Goal: Information Seeking & Learning: Find specific fact

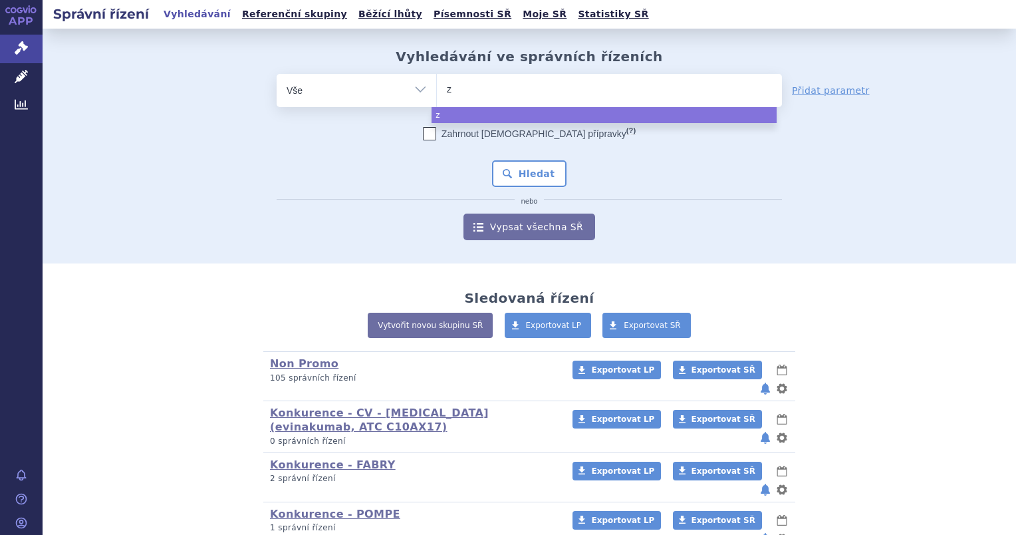
type input "ze"
type input "[DEMOGRAPHIC_DATA]"
type input "[DEMOGRAPHIC_DATA] ne"
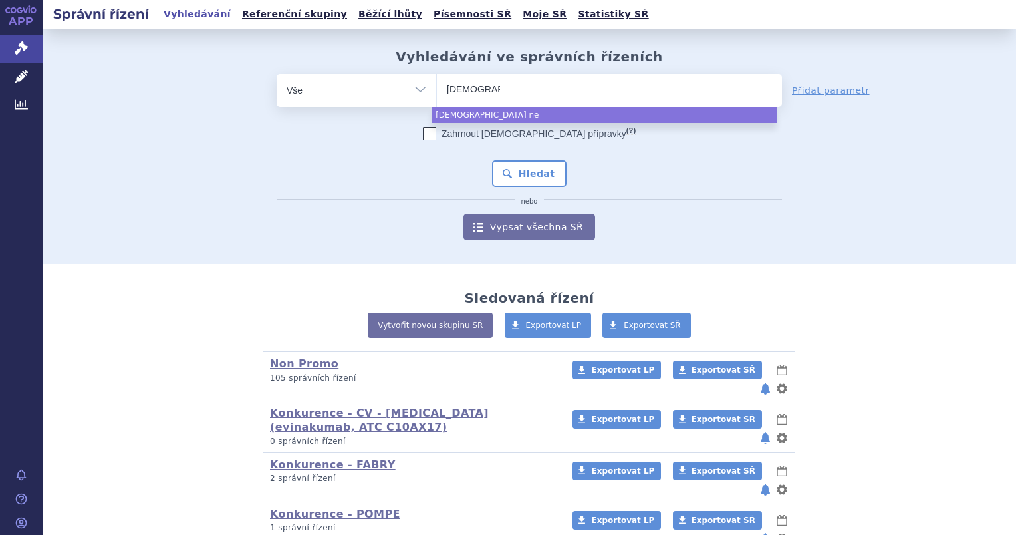
type input "zeno neo"
select select "zeno neo"
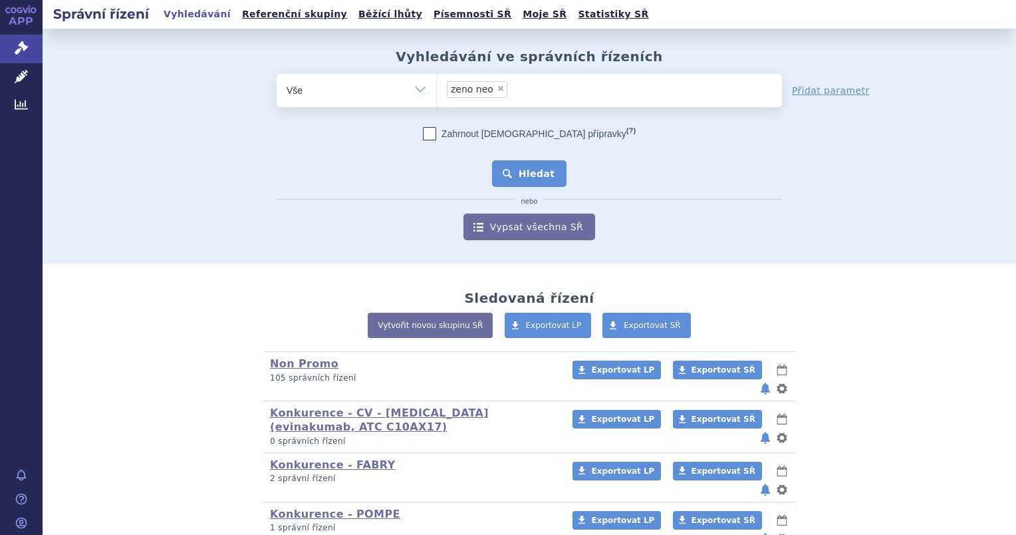
click at [531, 172] on button "Hledat" at bounding box center [529, 173] width 75 height 27
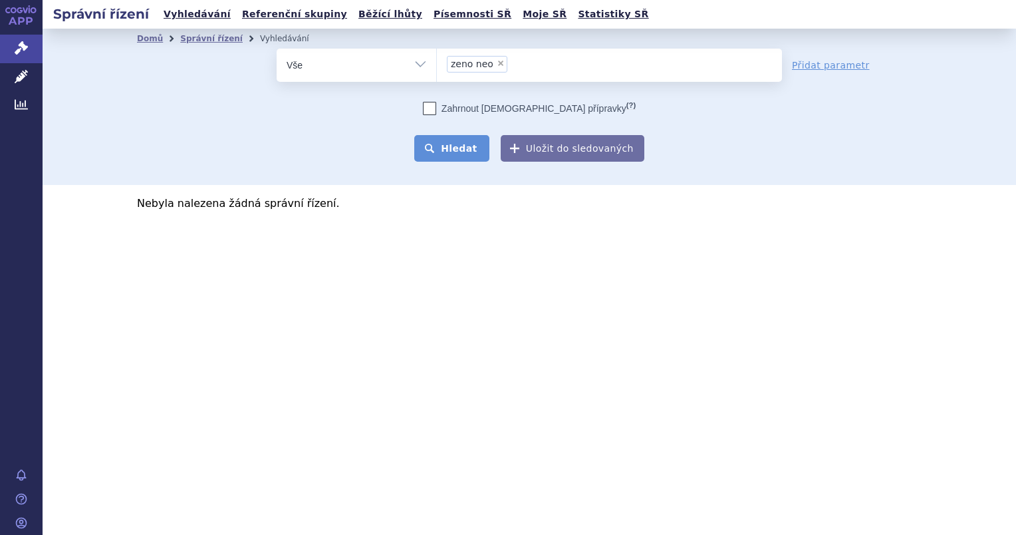
click at [457, 147] on button "Hledat" at bounding box center [451, 148] width 75 height 27
click at [541, 69] on ul "× zeno neo" at bounding box center [609, 63] width 345 height 29
click at [437, 69] on select "zeno neo" at bounding box center [436, 64] width 1 height 33
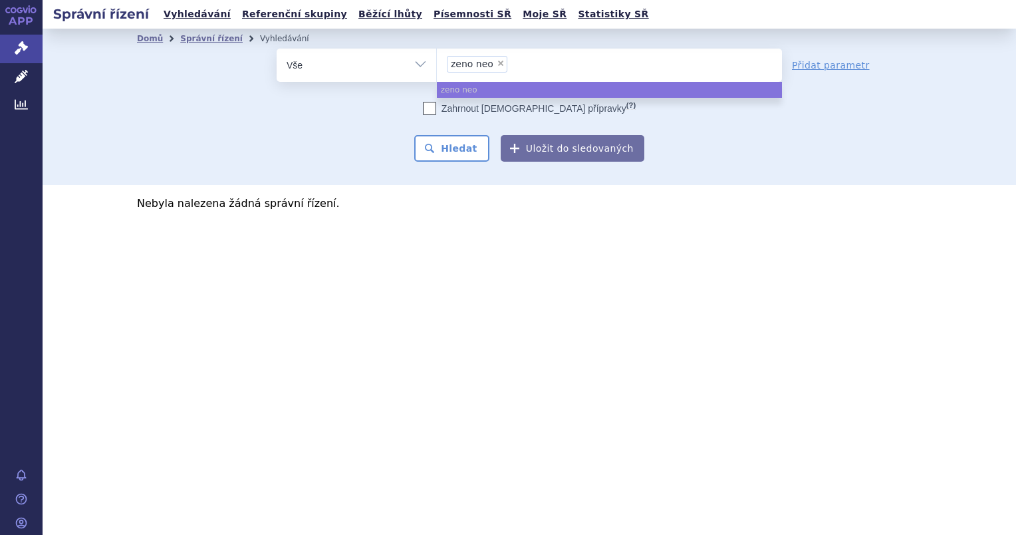
select select
type input "zeno neo"
type input "zenon neo"
select select "zenon neo"
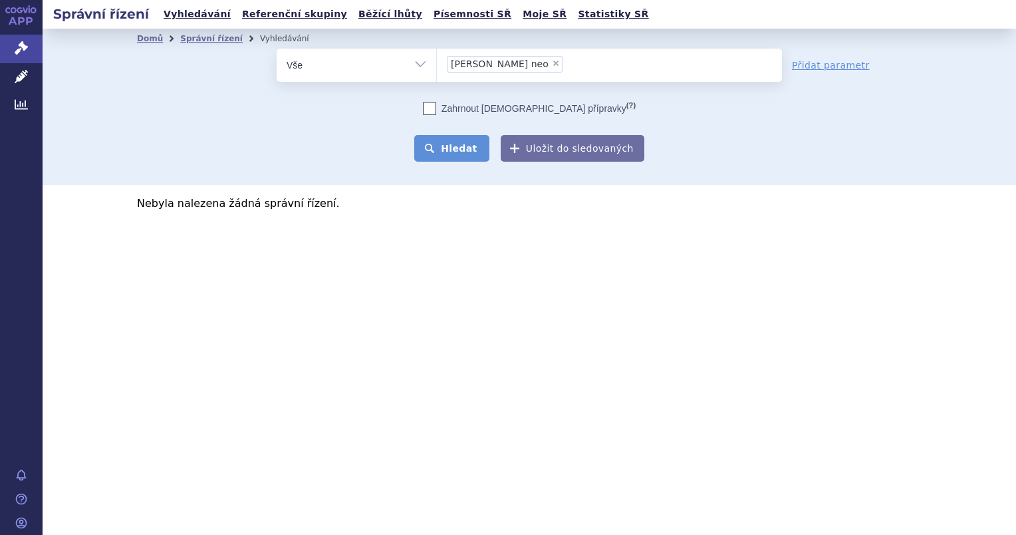
click at [446, 149] on button "Hledat" at bounding box center [451, 148] width 75 height 27
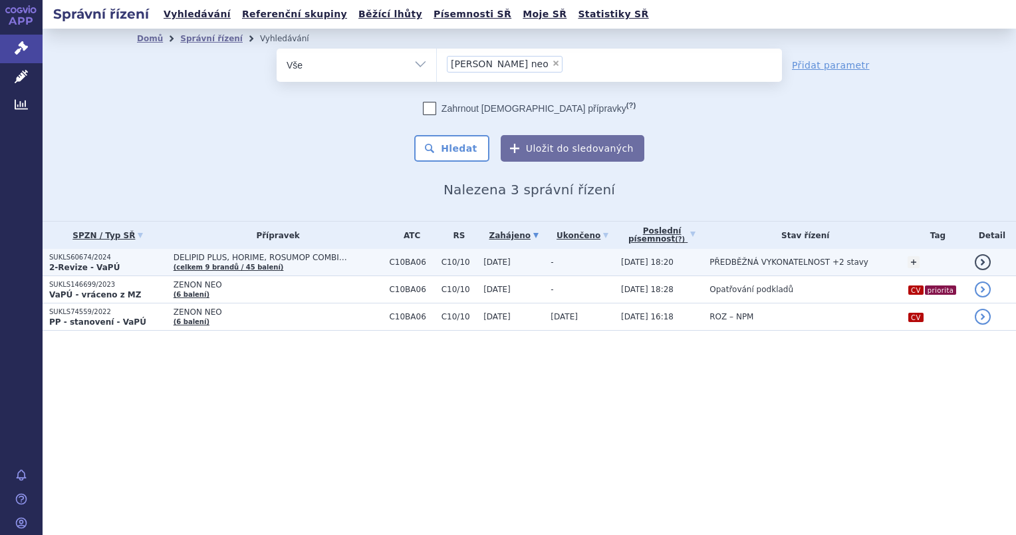
click at [98, 260] on p "SUKLS60674/2024" at bounding box center [108, 257] width 118 height 9
click at [82, 255] on p "SUKLS60674/2024" at bounding box center [108, 257] width 118 height 9
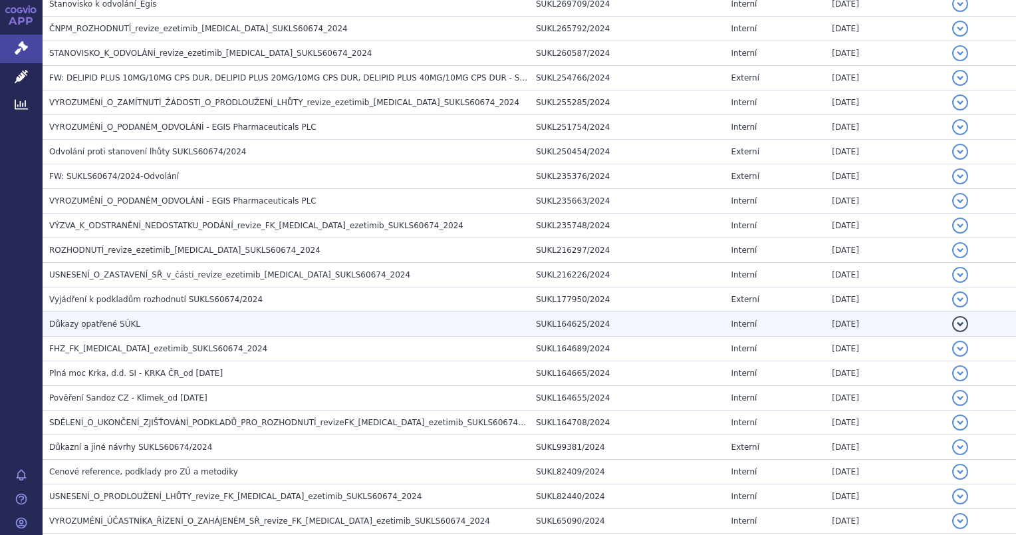
scroll to position [399, 0]
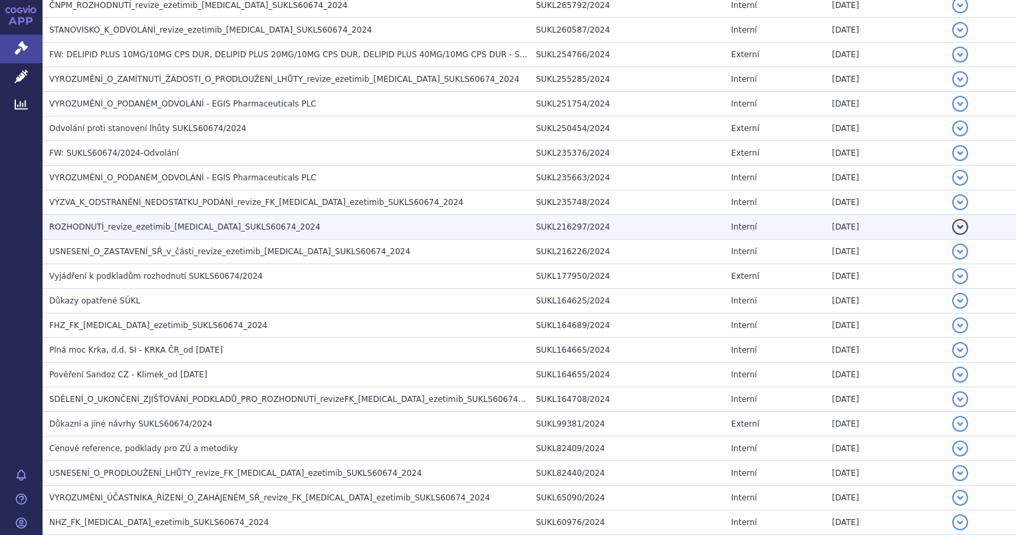
click at [67, 219] on td "ROZHODNUTÍ_revize_ezetimib_rosuvastatin_SUKLS60674_2024" at bounding box center [286, 227] width 487 height 25
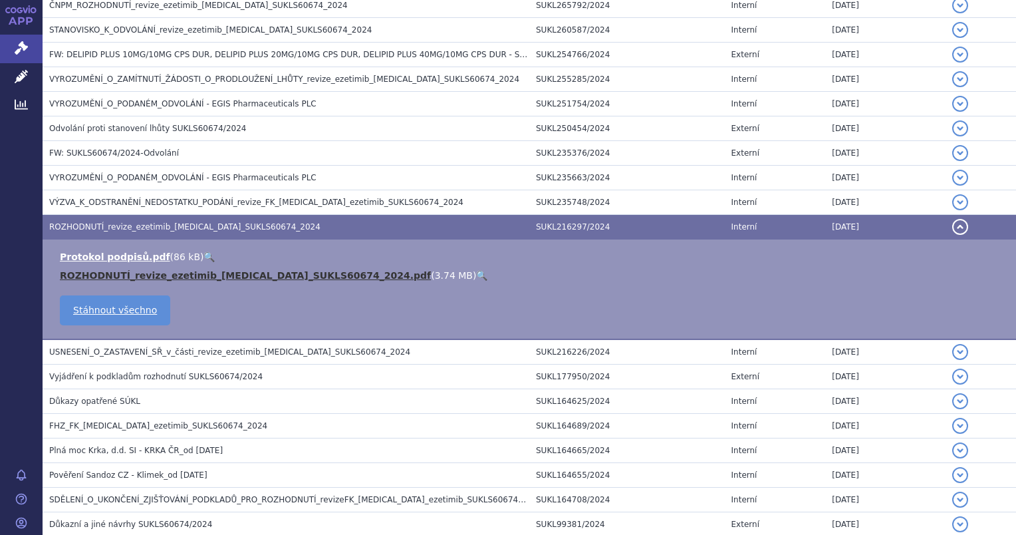
click at [282, 276] on link "ROZHODNUTÍ_revize_ezetimib_rosuvastatin_SUKLS60674_2024.pdf" at bounding box center [245, 275] width 371 height 11
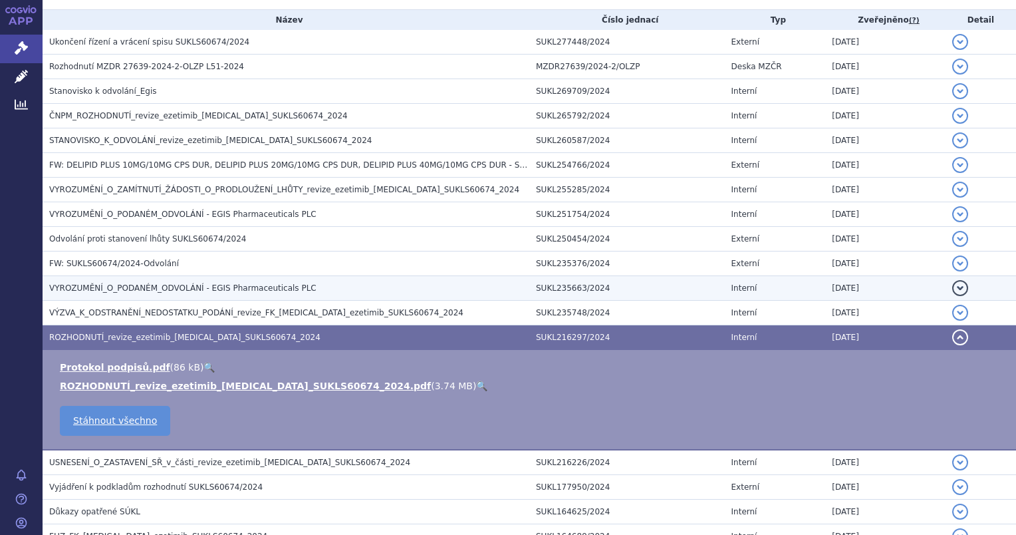
scroll to position [266, 0]
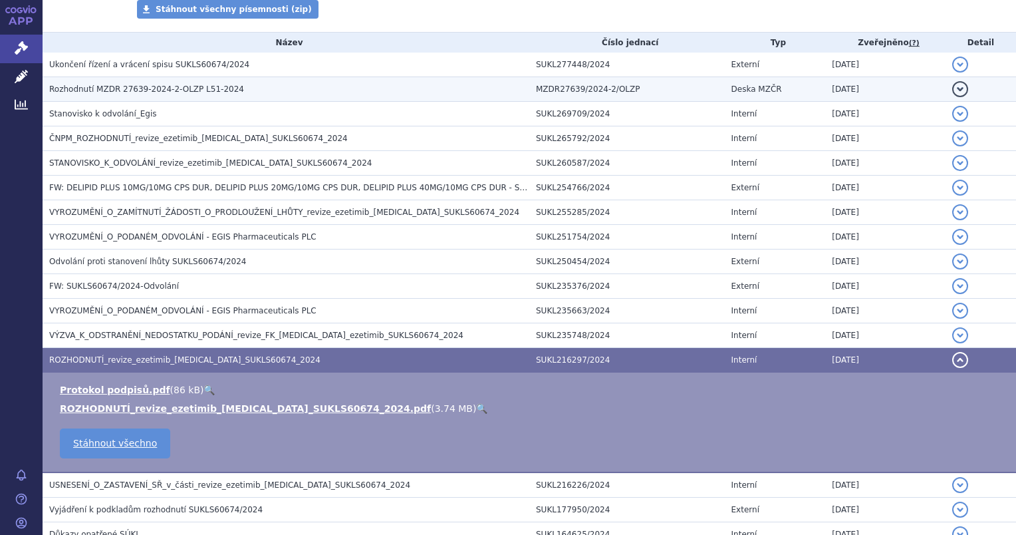
click at [74, 92] on span "Rozhodnutí MZDR 27639-2024-2-OLZP L51-2024" at bounding box center [146, 88] width 195 height 9
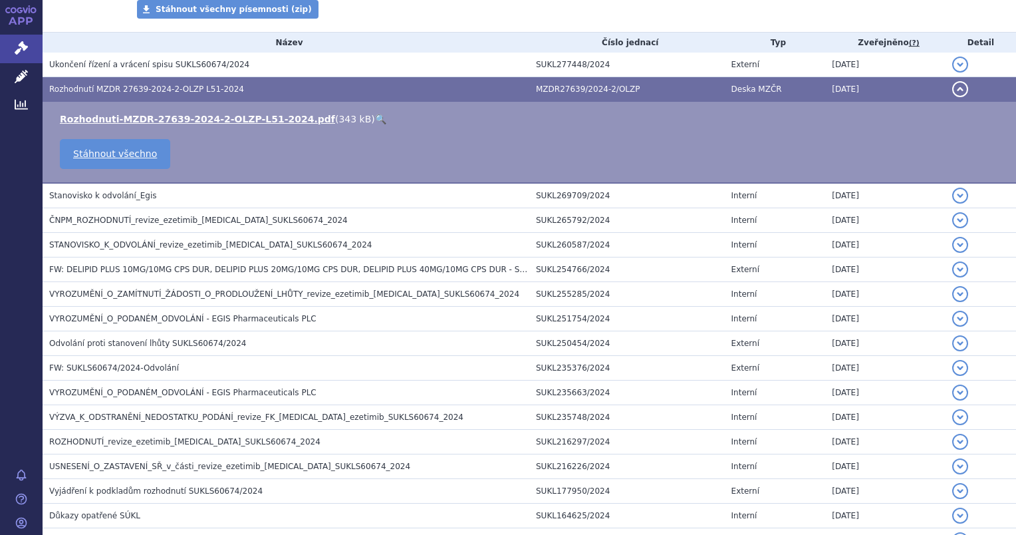
click at [375, 124] on link "🔍" at bounding box center [380, 119] width 11 height 11
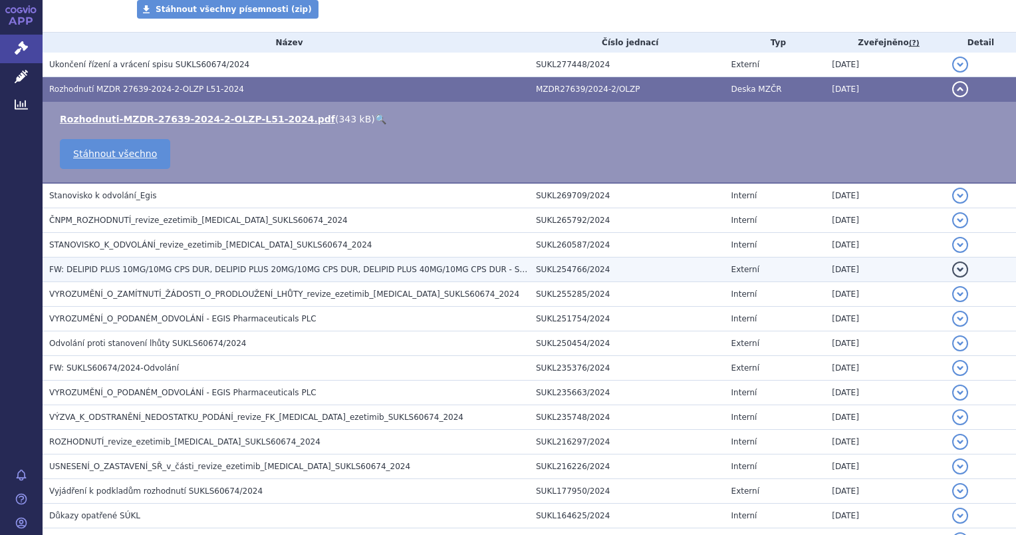
scroll to position [0, 0]
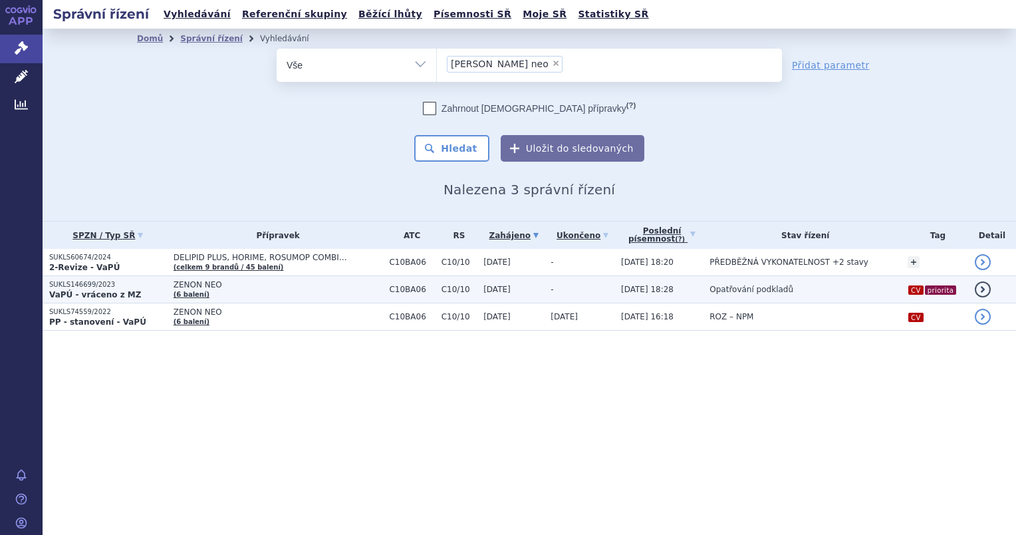
click at [88, 287] on p "SUKLS146699/2023" at bounding box center [108, 284] width 118 height 9
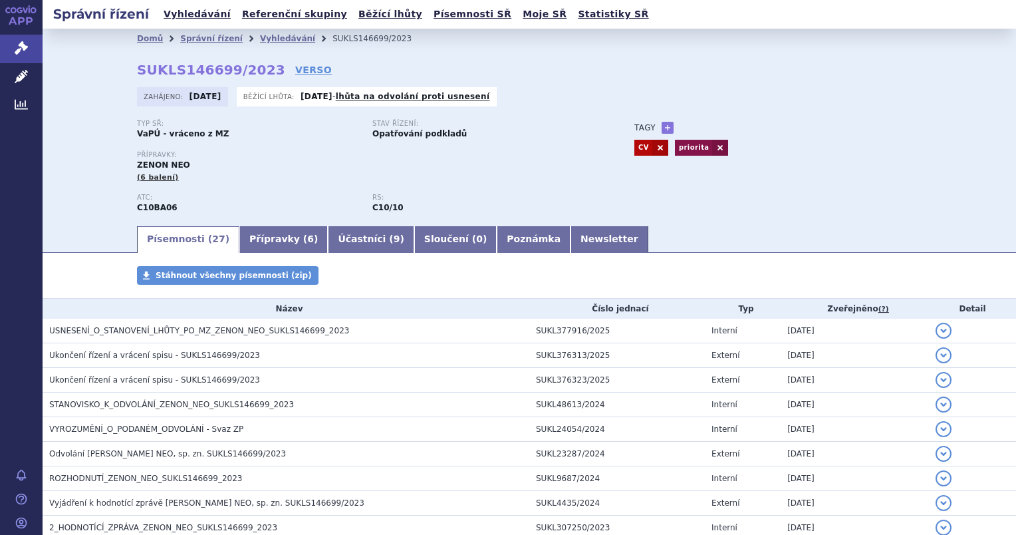
scroll to position [333, 0]
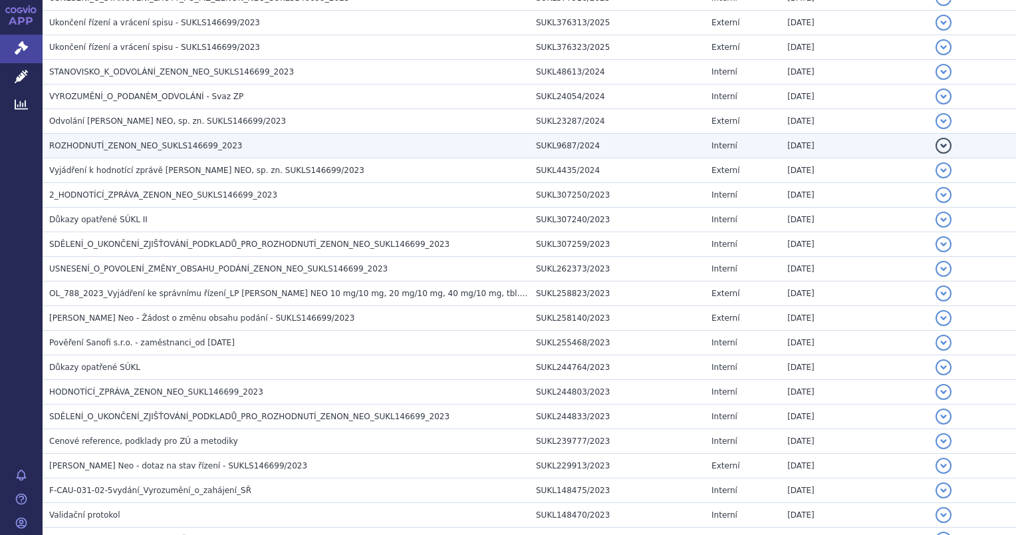
click at [69, 144] on span "ROZHODNUTÍ_ZENON_NEO_SUKLS146699_2023" at bounding box center [145, 145] width 193 height 9
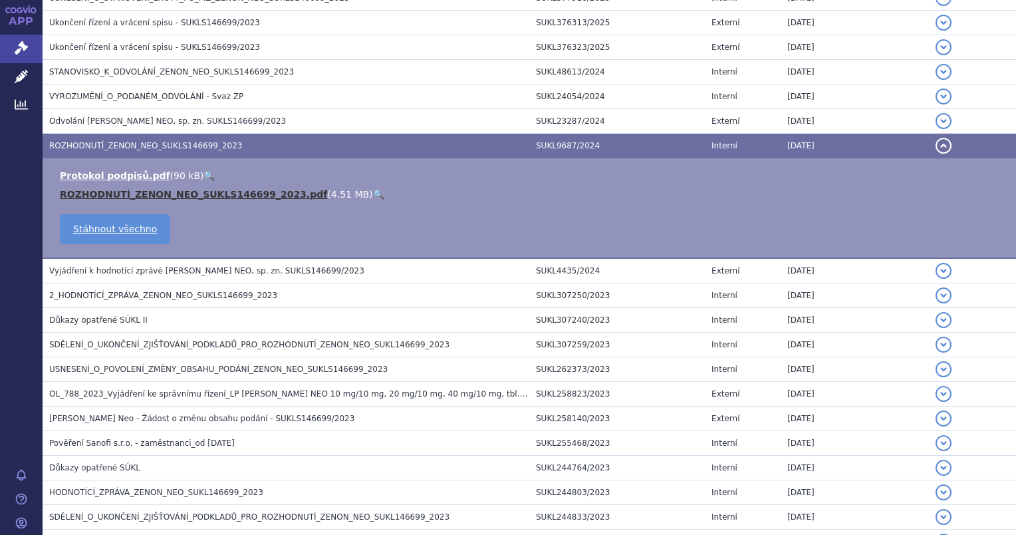
click at [100, 200] on link "ROZHODNUTÍ_ZENON_NEO_SUKLS146699_2023.pdf" at bounding box center [193, 194] width 267 height 11
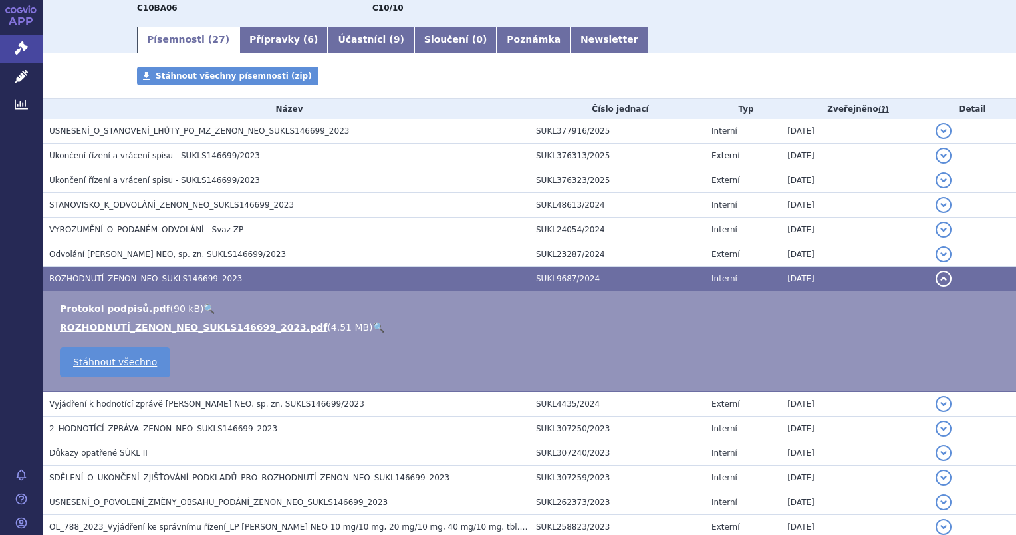
scroll to position [133, 0]
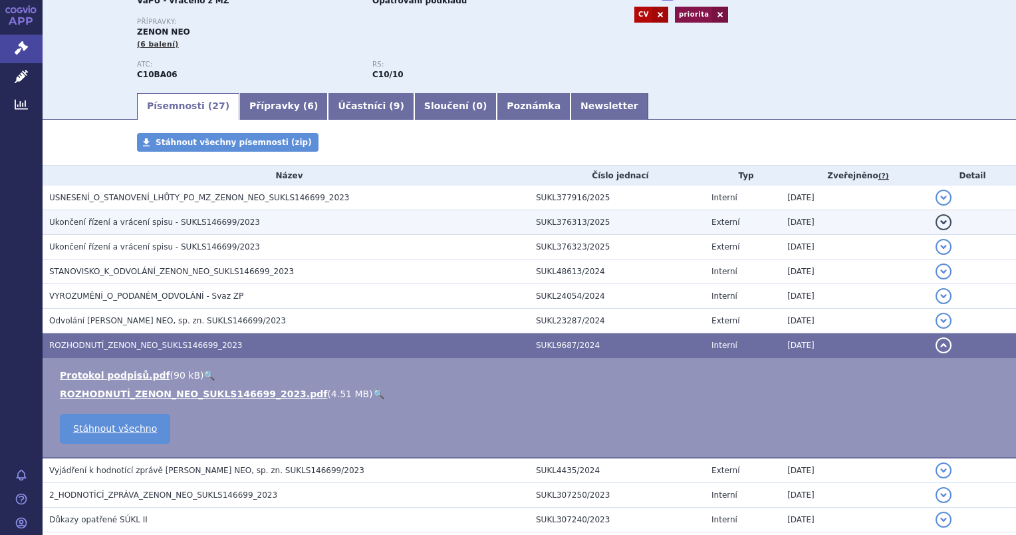
click at [91, 223] on span "Ukončení řízení a vrácení spisu - SUKLS146699/2023" at bounding box center [154, 221] width 211 height 9
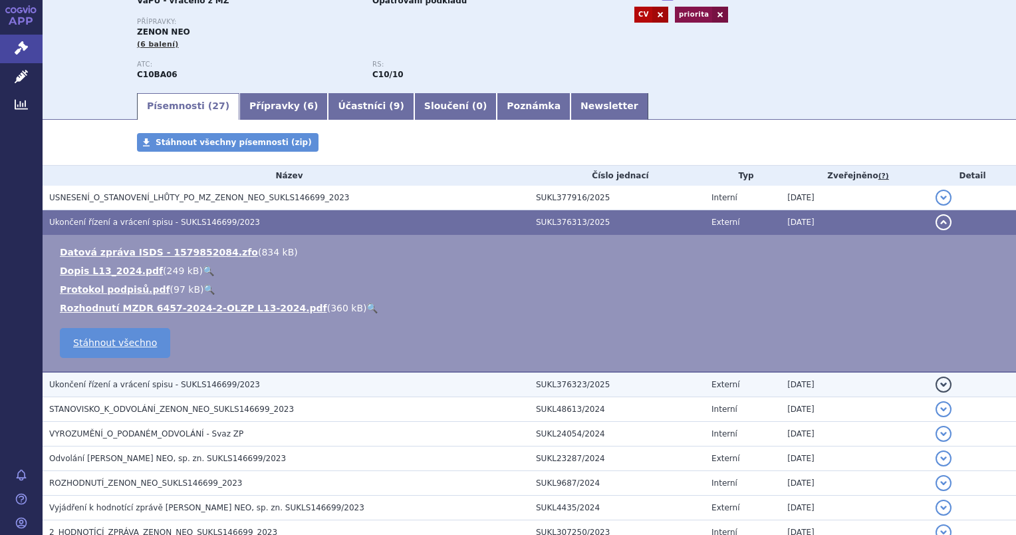
click at [90, 382] on span "Ukončení řízení a vrácení spisu - SUKLS146699/2023" at bounding box center [154, 384] width 211 height 9
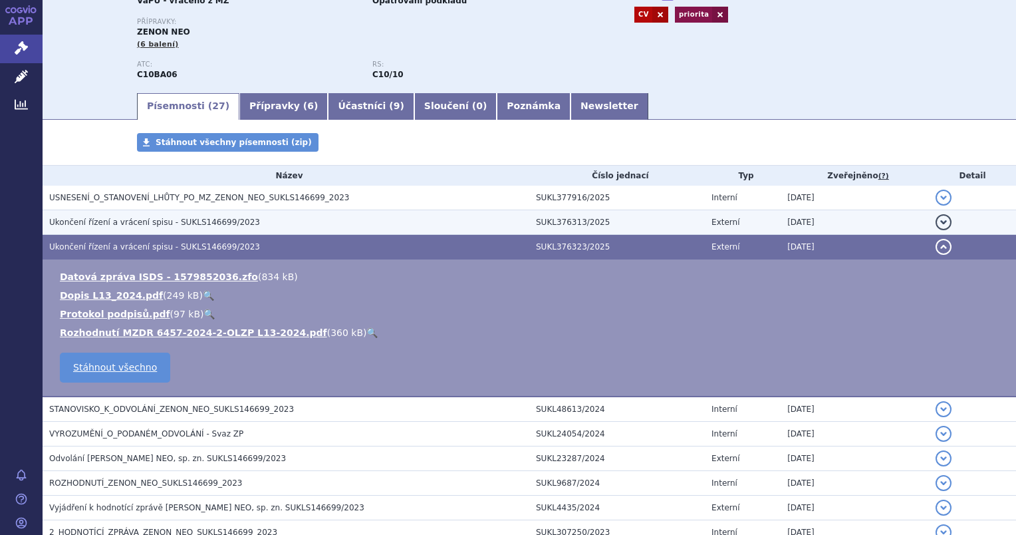
click at [96, 224] on span "Ukončení řízení a vrácení spisu - SUKLS146699/2023" at bounding box center [154, 221] width 211 height 9
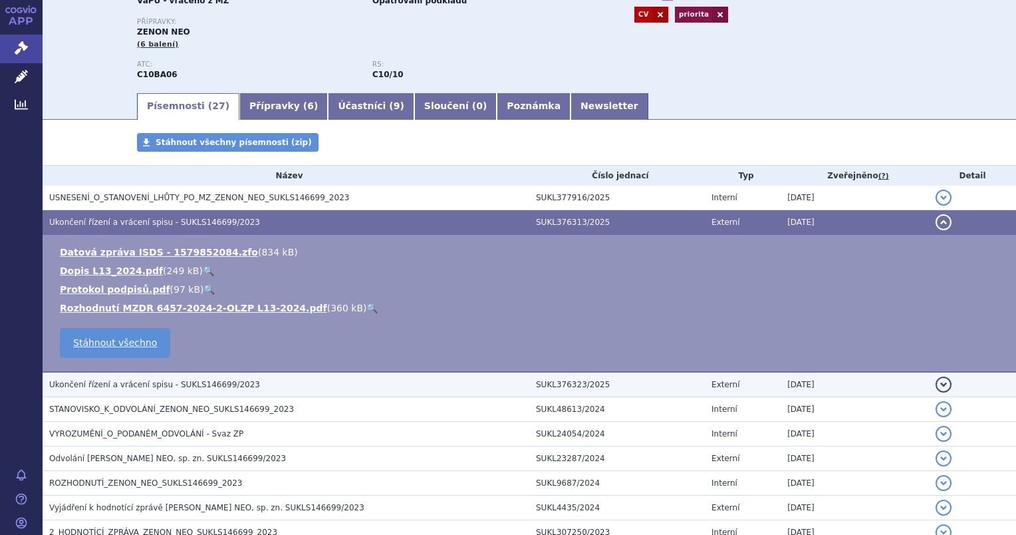
click at [101, 382] on span "Ukončení řízení a vrácení spisu - SUKLS146699/2023" at bounding box center [154, 384] width 211 height 9
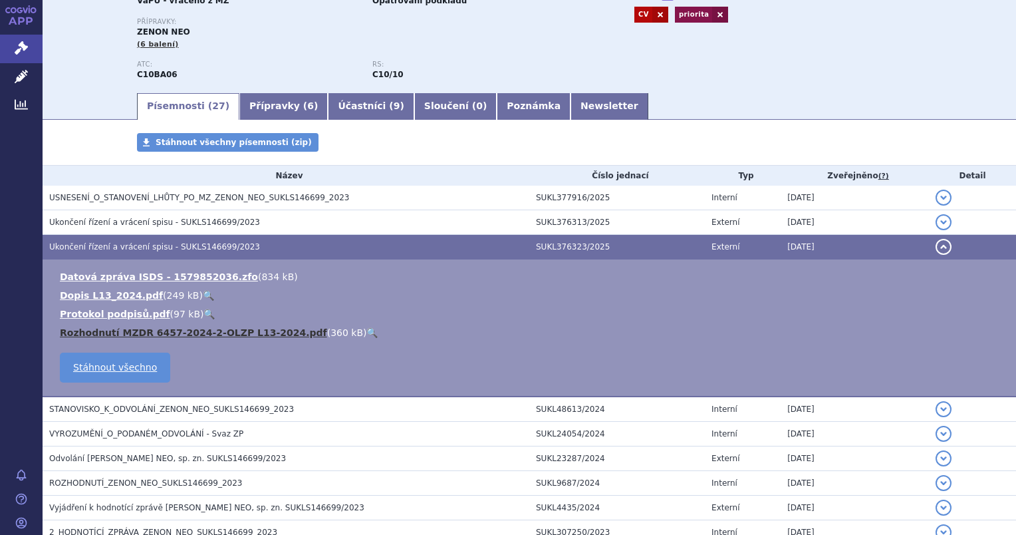
click at [128, 336] on link "Rozhodnutí MZDR 6457-2024-2-OLZP L13-2024.pdf" at bounding box center [193, 332] width 267 height 11
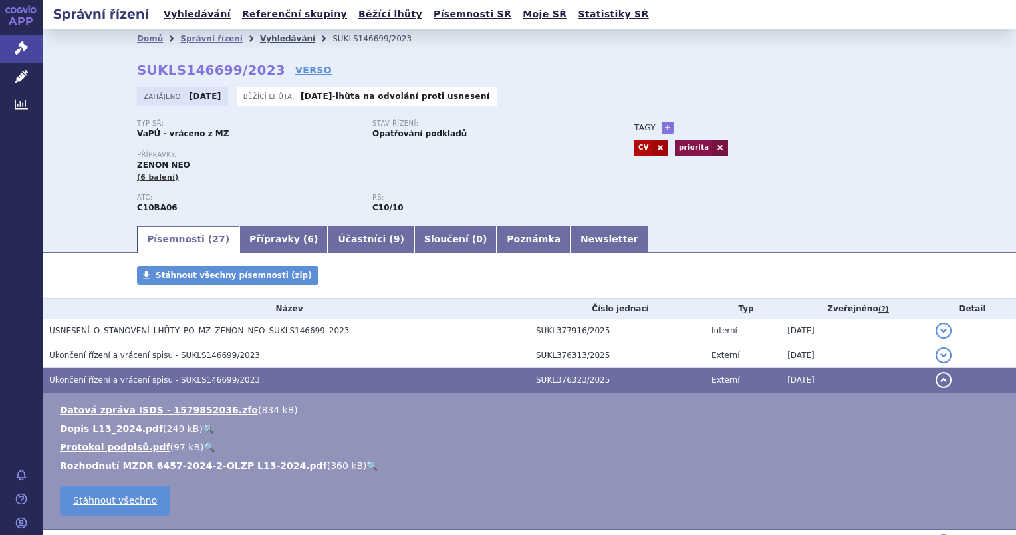
click at [269, 35] on link "Vyhledávání" at bounding box center [287, 38] width 55 height 9
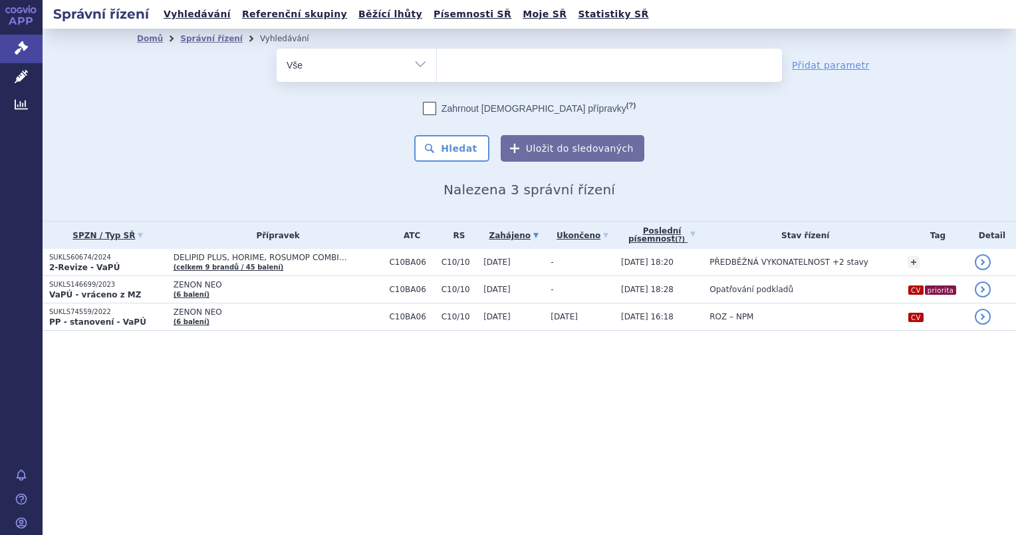
select select
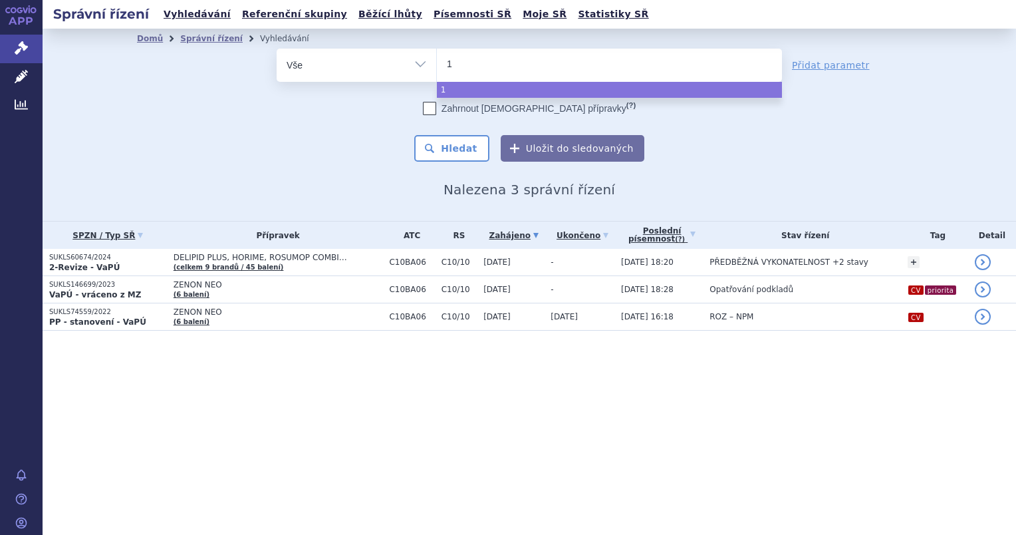
type input "18"
type input "183"
type input "1836"
type input "18363"
type input "183636"
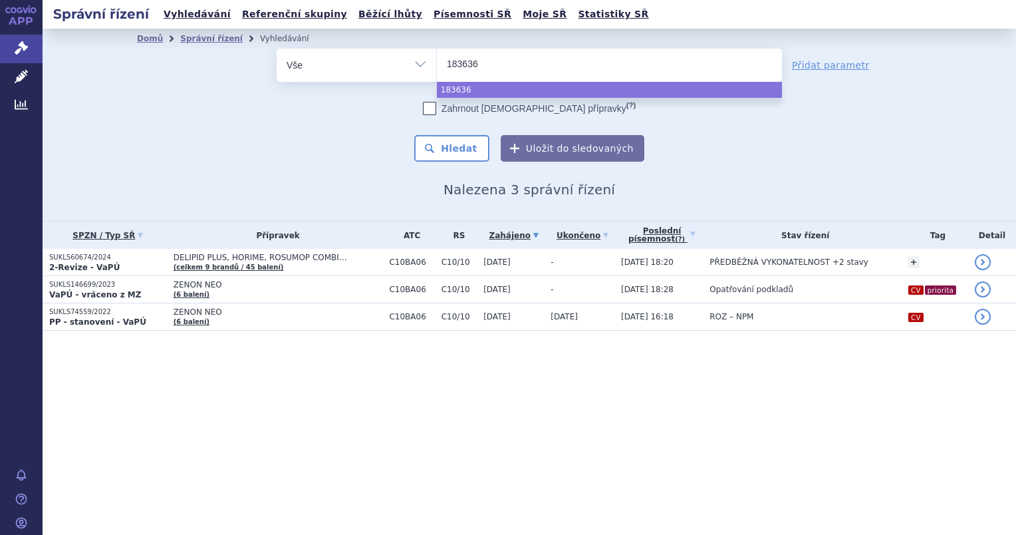
type input "183636/"
type input "183636/2"
type input "183636/20"
type input "183636/202"
type input "183636/2023"
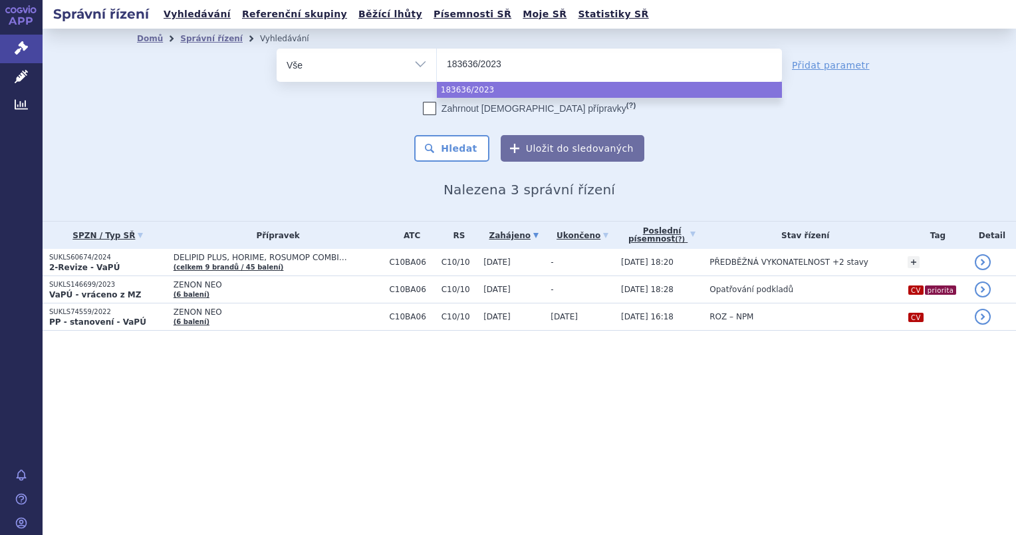
select select "183636/2023"
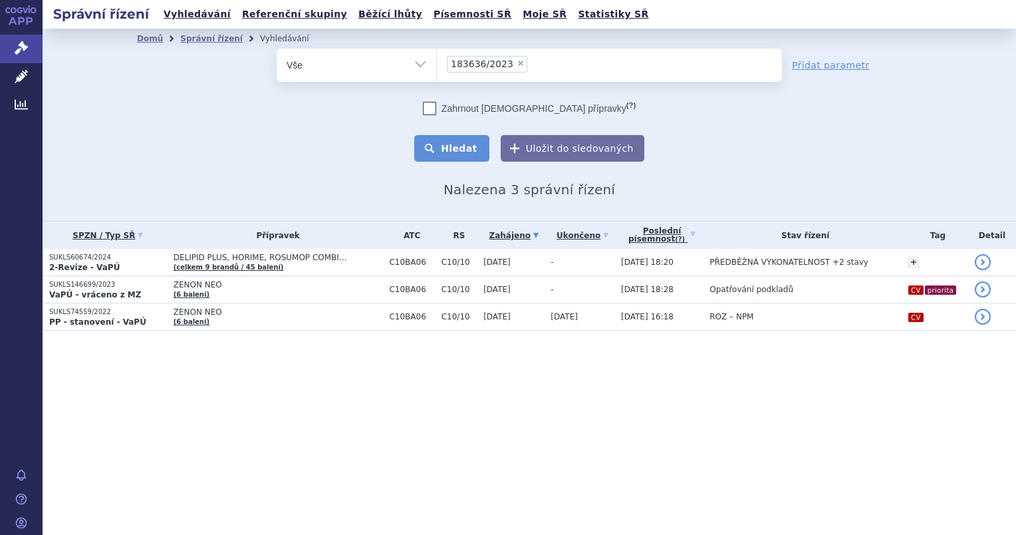
click at [456, 150] on button "Hledat" at bounding box center [451, 148] width 75 height 27
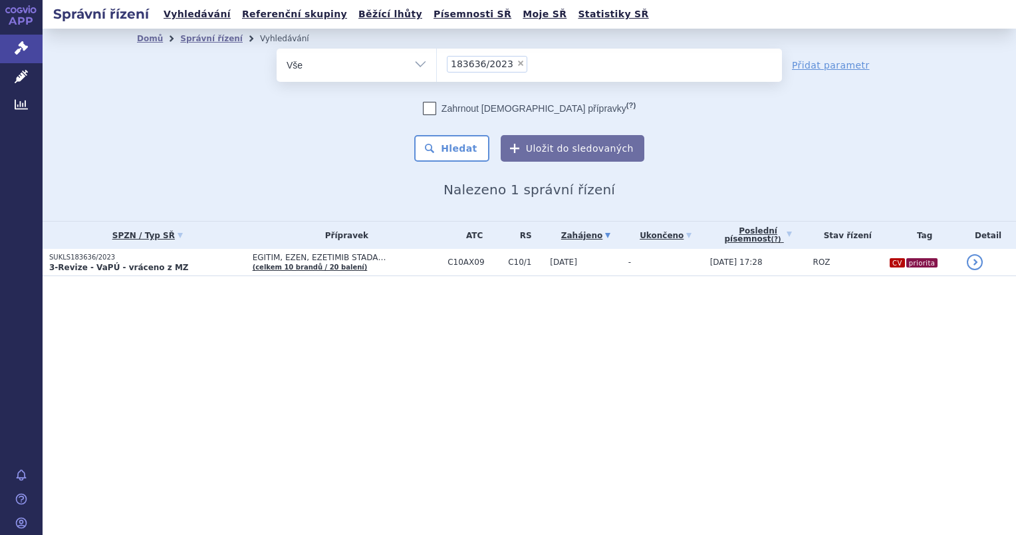
click at [107, 265] on strong "3-Revize - VaPÚ - vráceno z MZ" at bounding box center [119, 267] width 140 height 9
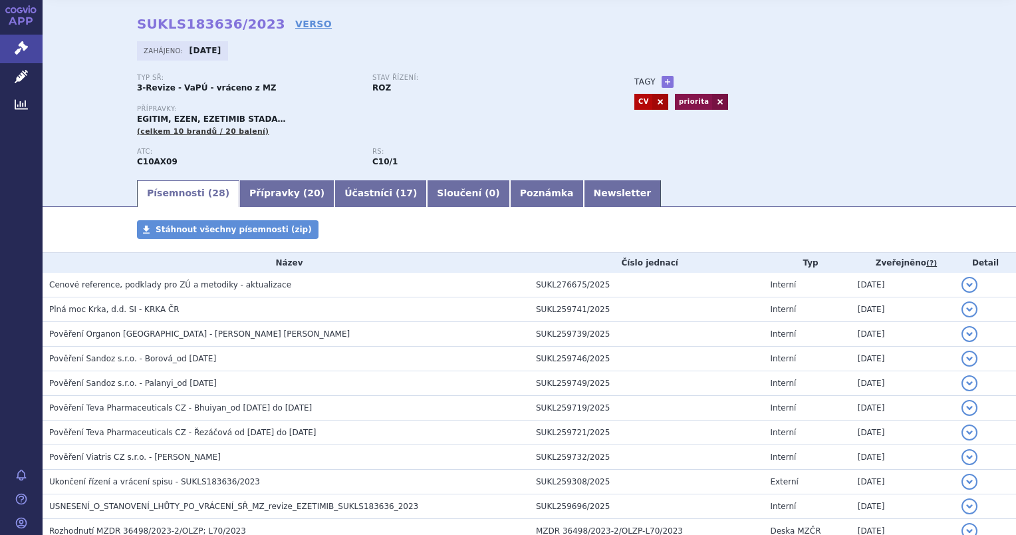
scroll to position [67, 0]
